Goal: Find specific page/section

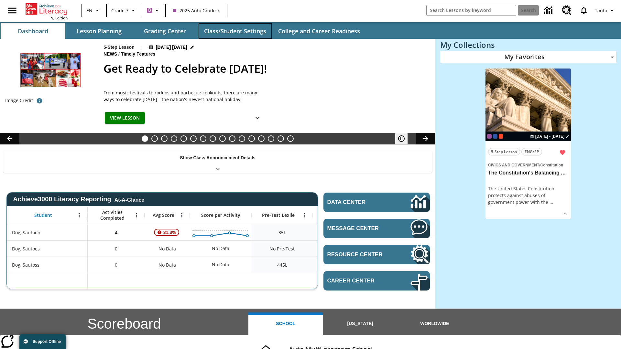
click at [235, 31] on button "Class/Student Settings" at bounding box center [235, 31] width 73 height 16
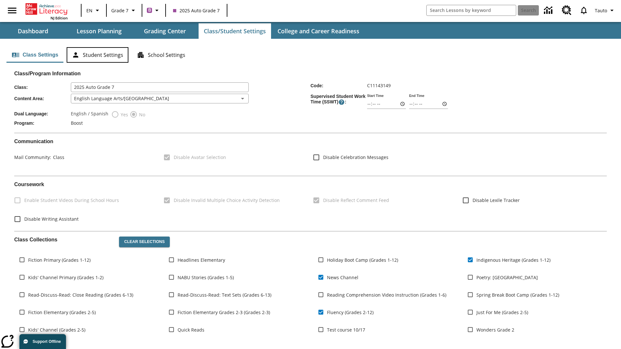
click at [97, 55] on button "Student Settings" at bounding box center [98, 55] width 62 height 16
